Goal: Task Accomplishment & Management: Complete application form

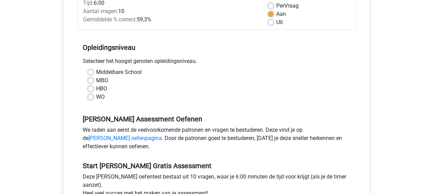
scroll to position [103, 0]
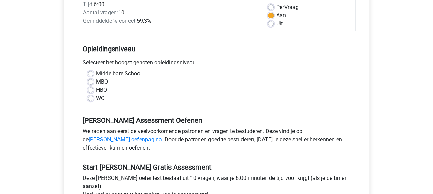
click at [96, 99] on label "WO" at bounding box center [100, 98] width 9 height 8
click at [91, 99] on input "WO" at bounding box center [91, 97] width 6 height 7
radio input "true"
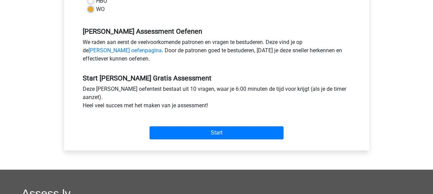
scroll to position [207, 0]
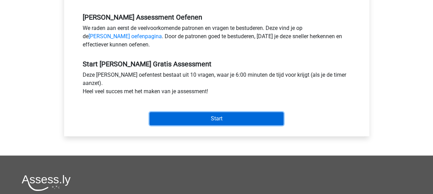
click at [217, 119] on input "Start" at bounding box center [217, 118] width 134 height 13
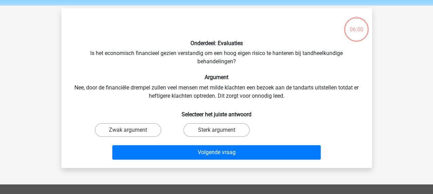
scroll to position [34, 0]
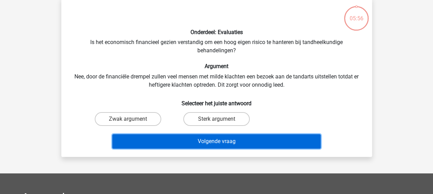
click at [217, 142] on button "Volgende vraag" at bounding box center [216, 141] width 208 height 14
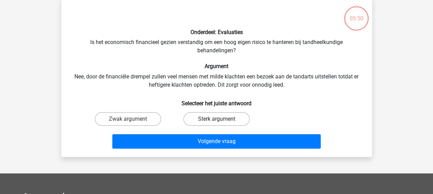
click at [209, 121] on label "Sterk argument" at bounding box center [216, 119] width 66 height 14
click at [216, 121] on input "Sterk argument" at bounding box center [218, 121] width 4 height 4
radio input "true"
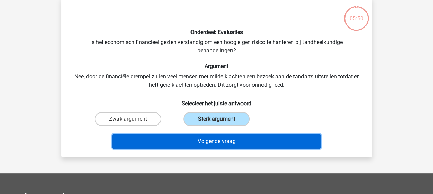
click at [210, 143] on button "Volgende vraag" at bounding box center [216, 141] width 208 height 14
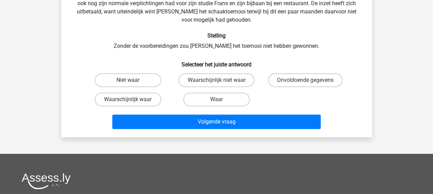
scroll to position [101, 0]
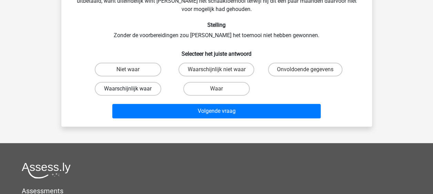
click at [143, 82] on label "Waarschijnlijk waar" at bounding box center [128, 89] width 66 height 14
click at [132, 89] on input "Waarschijnlijk waar" at bounding box center [130, 91] width 4 height 4
radio input "true"
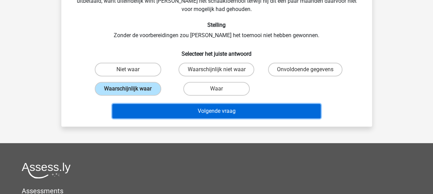
click at [198, 108] on button "Volgende vraag" at bounding box center [216, 111] width 208 height 14
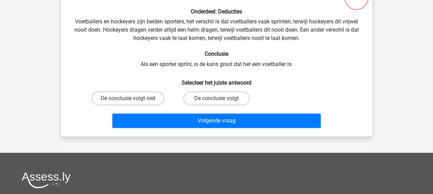
scroll to position [66, 0]
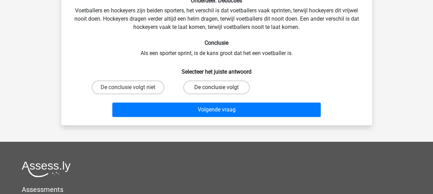
click at [208, 88] on label "De conclusie volgt" at bounding box center [216, 88] width 66 height 14
click at [216, 88] on input "De conclusie volgt" at bounding box center [218, 89] width 4 height 4
radio input "true"
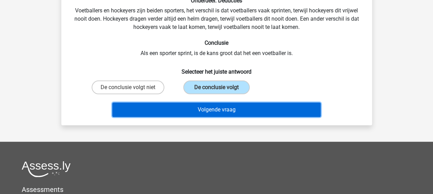
click at [206, 109] on button "Volgende vraag" at bounding box center [216, 110] width 208 height 14
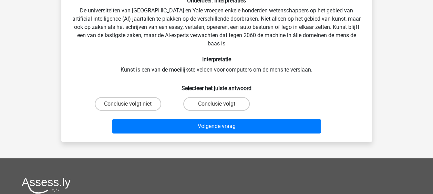
scroll to position [32, 0]
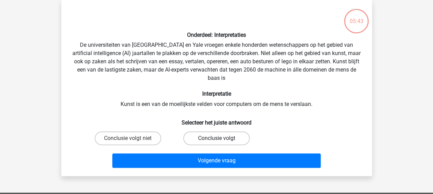
click at [205, 137] on label "Conclusie volgt" at bounding box center [216, 139] width 66 height 14
click at [216, 138] on input "Conclusie volgt" at bounding box center [218, 140] width 4 height 4
radio input "true"
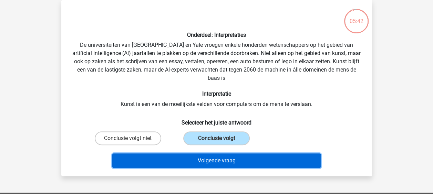
click at [205, 161] on button "Volgende vraag" at bounding box center [216, 161] width 208 height 14
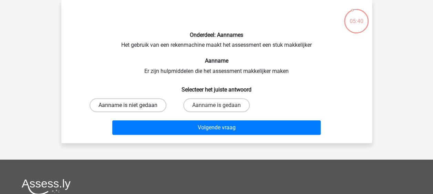
click at [140, 105] on label "Aanname is niet gedaan" at bounding box center [128, 106] width 77 height 14
click at [132, 105] on input "Aanname is niet gedaan" at bounding box center [130, 107] width 4 height 4
radio input "true"
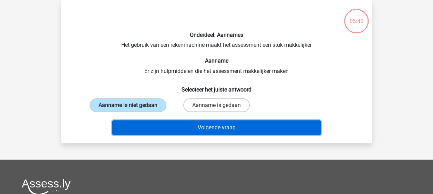
click at [176, 127] on button "Volgende vraag" at bounding box center [216, 128] width 208 height 14
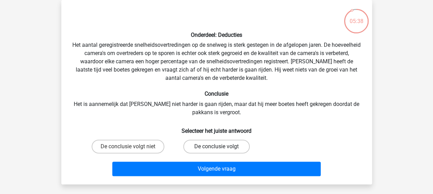
click at [202, 147] on label "De conclusie volgt" at bounding box center [216, 147] width 66 height 14
click at [216, 147] on input "De conclusie volgt" at bounding box center [218, 149] width 4 height 4
radio input "true"
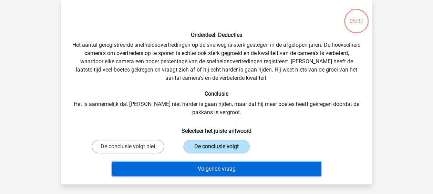
click at [211, 167] on button "Volgende vraag" at bounding box center [216, 169] width 208 height 14
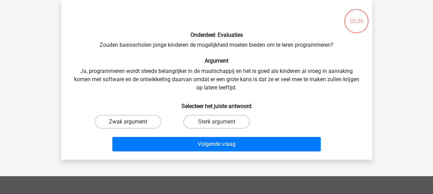
click at [145, 125] on label "Zwak argument" at bounding box center [128, 122] width 66 height 14
click at [132, 125] on input "Zwak argument" at bounding box center [130, 124] width 4 height 4
radio input "true"
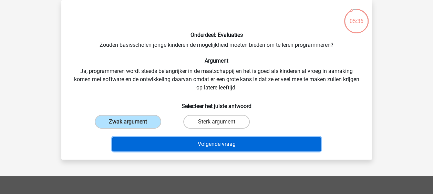
click at [186, 141] on button "Volgende vraag" at bounding box center [216, 144] width 208 height 14
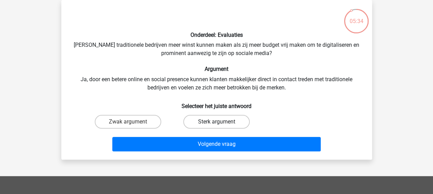
click at [208, 122] on label "Sterk argument" at bounding box center [216, 122] width 66 height 14
click at [216, 122] on input "Sterk argument" at bounding box center [218, 124] width 4 height 4
radio input "true"
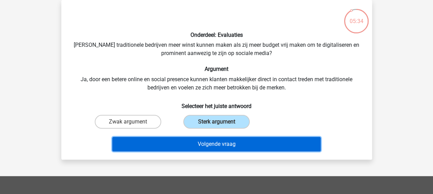
click at [214, 147] on button "Volgende vraag" at bounding box center [216, 144] width 208 height 14
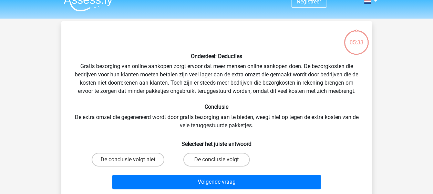
scroll to position [0, 0]
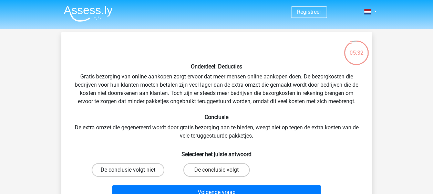
click at [133, 167] on label "De conclusie volgt niet" at bounding box center [128, 170] width 73 height 14
click at [132, 170] on input "De conclusie volgt niet" at bounding box center [130, 172] width 4 height 4
radio input "true"
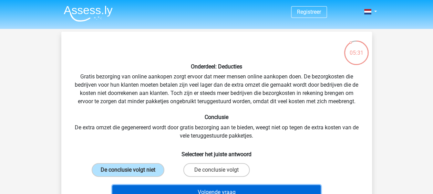
click at [201, 190] on button "Volgende vraag" at bounding box center [216, 192] width 208 height 14
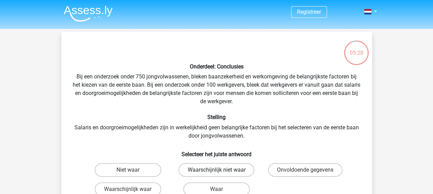
scroll to position [34, 0]
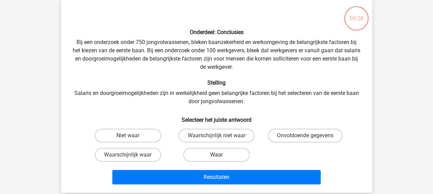
click at [207, 154] on label "Waar" at bounding box center [216, 155] width 66 height 14
click at [216, 155] on input "Waar" at bounding box center [218, 157] width 4 height 4
radio input "true"
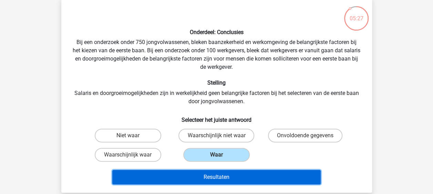
click at [205, 178] on button "Resultaten" at bounding box center [216, 177] width 208 height 14
